Goal: Browse casually

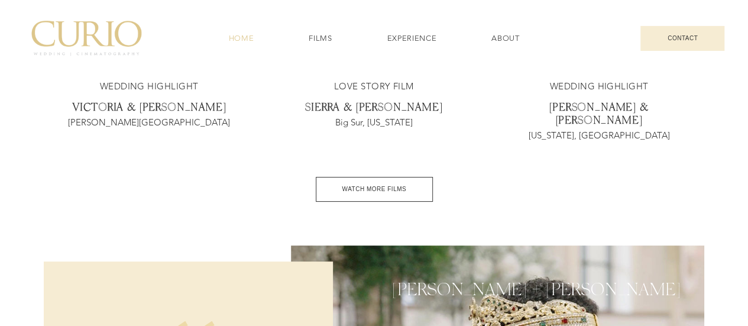
scroll to position [2043, 0]
click at [378, 185] on span "WATCH MORE FILMS" at bounding box center [374, 188] width 64 height 7
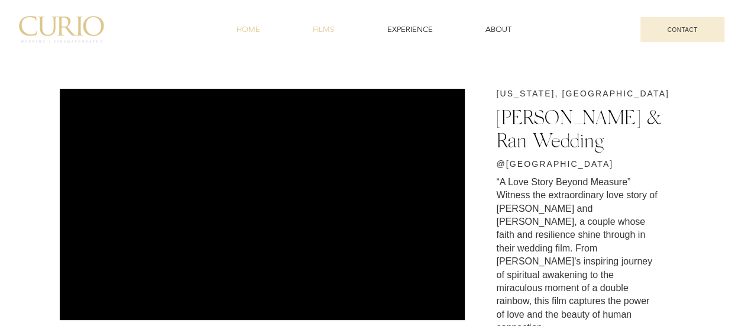
click at [252, 33] on span "HOME" at bounding box center [249, 29] width 24 height 11
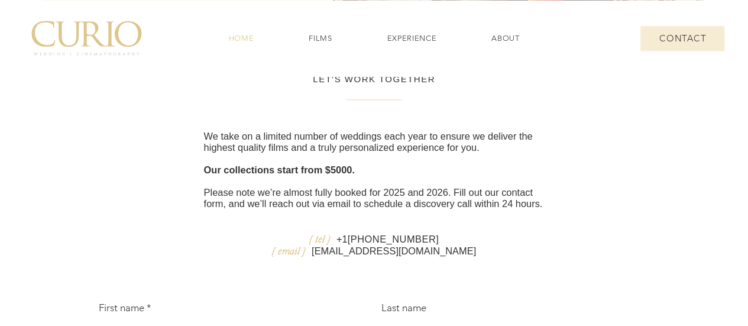
scroll to position [2684, 0]
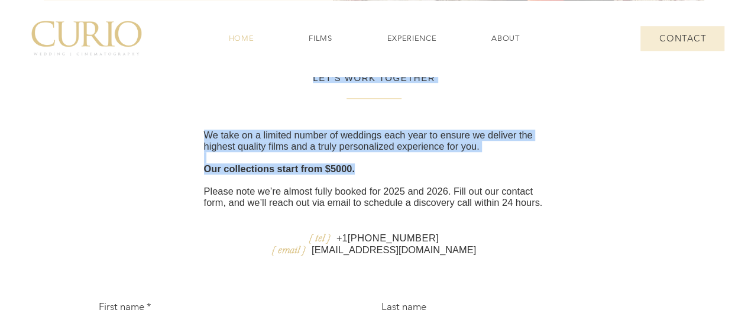
drag, startPoint x: 347, startPoint y: 169, endPoint x: 204, endPoint y: 150, distance: 145.0
click at [204, 150] on div "We take on a limited number of weddings each year to ensure we deliver the high…" at bounding box center [374, 169] width 341 height 79
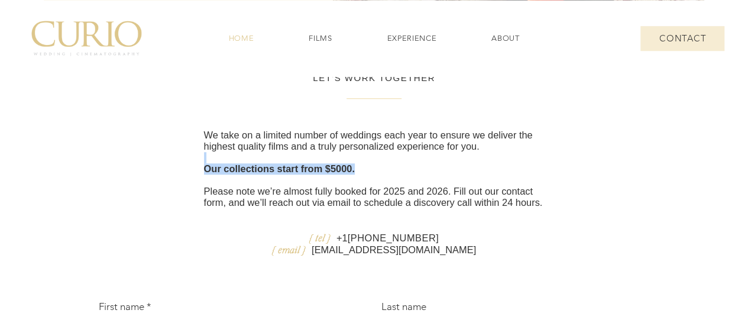
click at [233, 164] on span "Our collections start from $5000." at bounding box center [279, 168] width 151 height 11
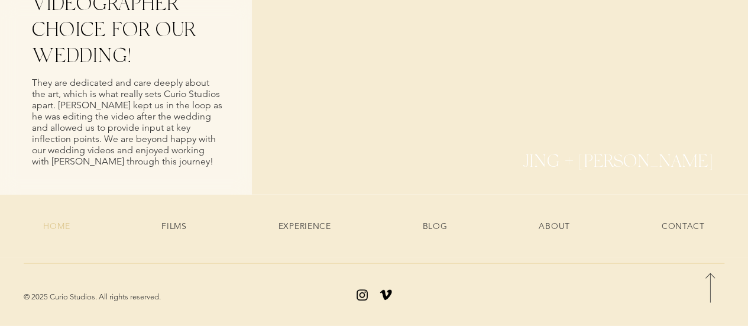
scroll to position [3695, 0]
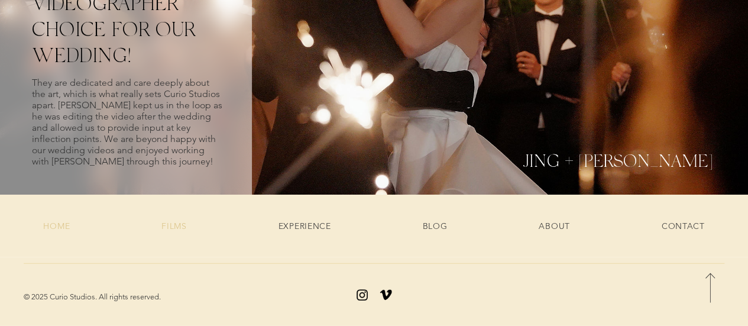
click at [189, 221] on div "FILMS" at bounding box center [174, 226] width 100 height 11
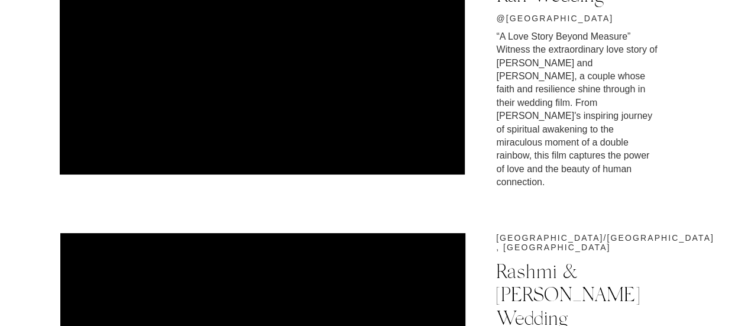
scroll to position [113, 0]
